Goal: Information Seeking & Learning: Find contact information

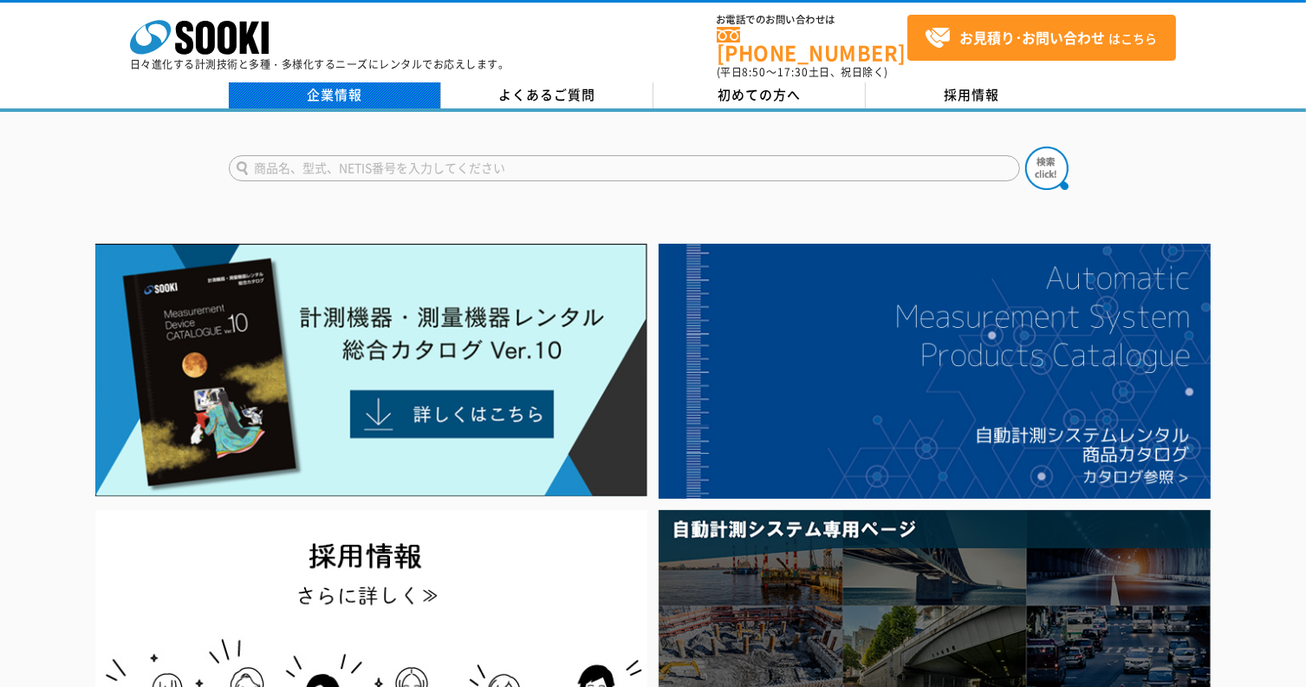
click at [378, 90] on link "企業情報" at bounding box center [335, 95] width 212 height 26
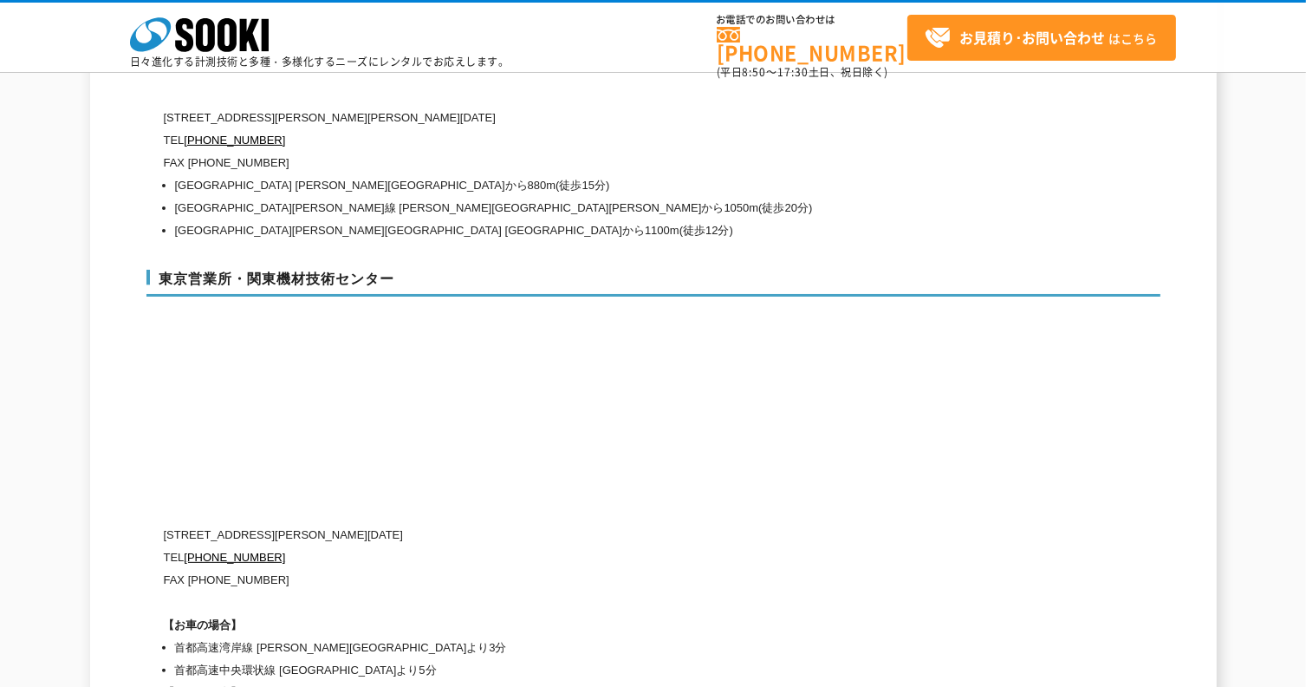
scroll to position [7196, 0]
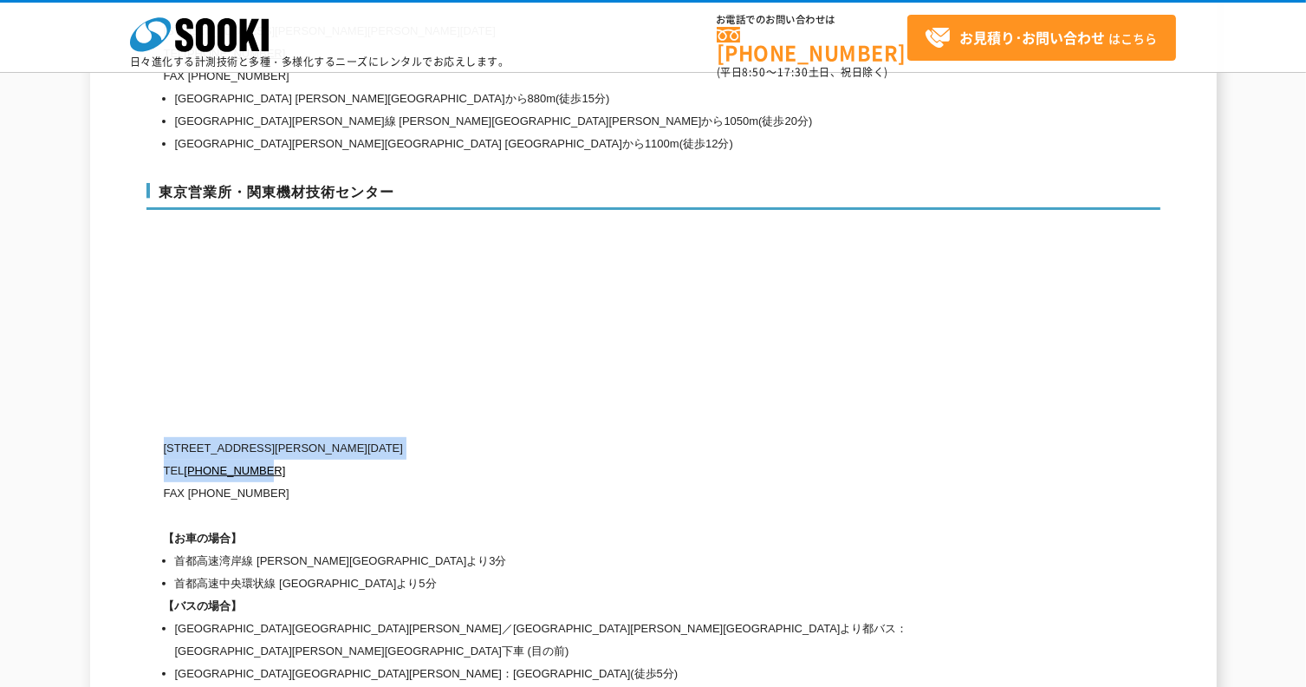
drag, startPoint x: 163, startPoint y: 407, endPoint x: 288, endPoint y: 422, distance: 125.7
click at [288, 437] on div "〒134-0086 東京都江戸川区臨海町2-3-18 TEL 0120-856-991 FAX (03)5117-3521 【お車の場合】 首都高速湾岸線 葛…" at bounding box center [580, 561] width 832 height 248
copy div "〒134-0086 東京都江戸川区臨海町2-3-18 TEL 0120-856-991"
